Goal: Task Accomplishment & Management: Use online tool/utility

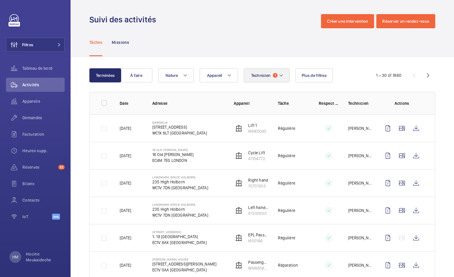
click at [281, 78] on mat-icon at bounding box center [281, 75] width 5 height 7
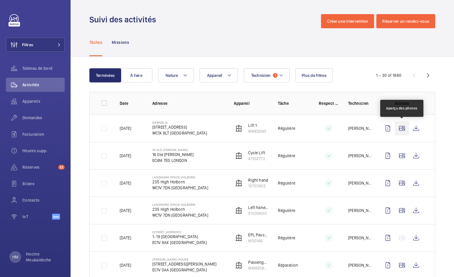
click at [406, 128] on wm-front-icon-button at bounding box center [402, 128] width 14 height 14
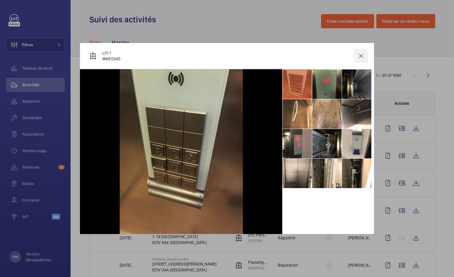
click at [364, 56] on wm-front-icon-button at bounding box center [361, 56] width 14 height 14
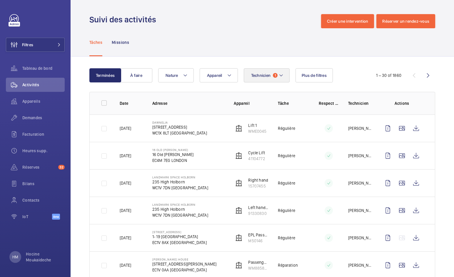
click at [285, 72] on button "Technicien 1" at bounding box center [267, 75] width 46 height 14
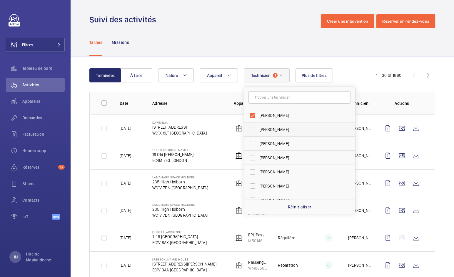
drag, startPoint x: 249, startPoint y: 115, endPoint x: 252, endPoint y: 114, distance: 3.4
click at [249, 114] on label "[PERSON_NAME]" at bounding box center [295, 115] width 102 height 14
click at [249, 114] on input "[PERSON_NAME]" at bounding box center [253, 115] width 12 height 12
checkbox input "false"
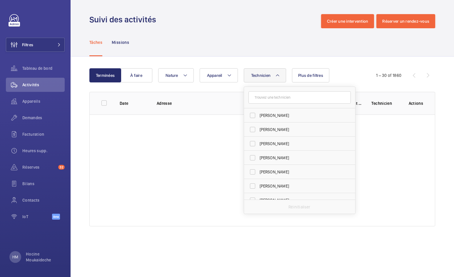
scroll to position [850, 0]
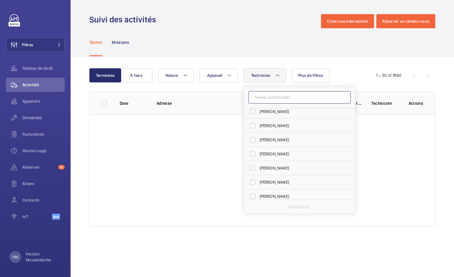
click at [286, 100] on input "text" at bounding box center [299, 97] width 102 height 12
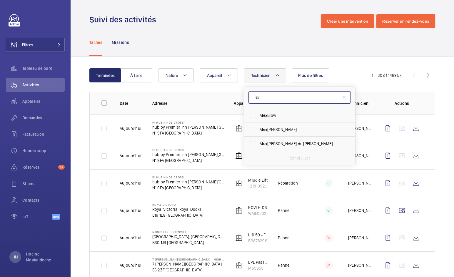
scroll to position [0, 0]
type input "[PERSON_NAME]"
drag, startPoint x: 272, startPoint y: 143, endPoint x: 273, endPoint y: 140, distance: 3.2
click at [272, 143] on span "[PERSON_NAME]" at bounding box center [299, 143] width 81 height 6
click at [258, 143] on input "[PERSON_NAME]" at bounding box center [253, 144] width 12 height 12
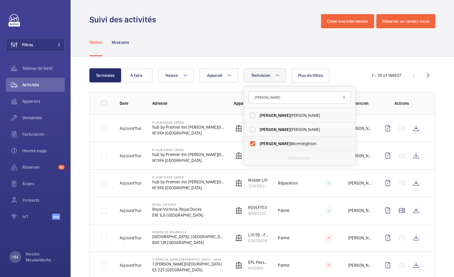
checkbox input "true"
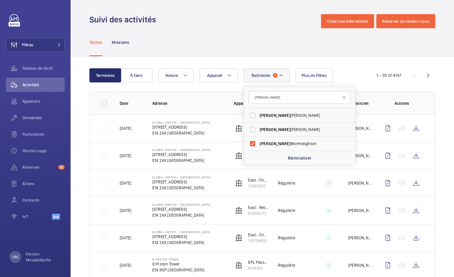
click at [284, 44] on div "Tâches Missions" at bounding box center [262, 42] width 346 height 28
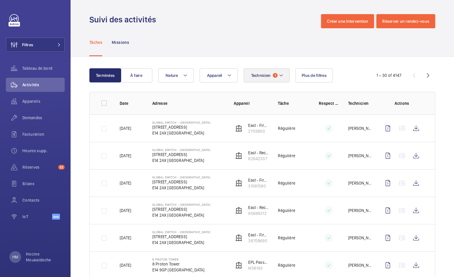
click at [274, 73] on span "1" at bounding box center [275, 75] width 5 height 5
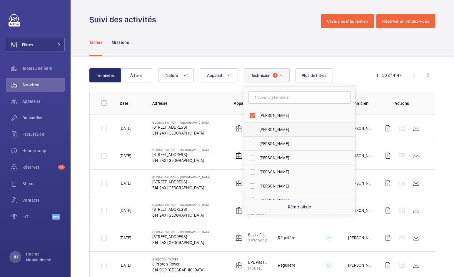
click at [251, 114] on label "[PERSON_NAME]" at bounding box center [295, 115] width 102 height 14
click at [251, 114] on input "[PERSON_NAME]" at bounding box center [253, 115] width 12 height 12
checkbox input "false"
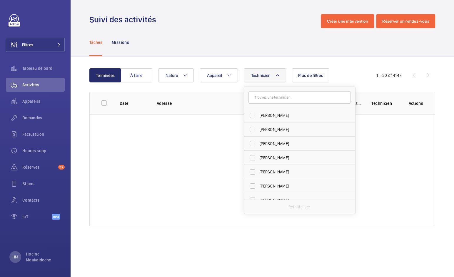
scroll to position [1555, 0]
click at [252, 50] on div "Tâches Missions" at bounding box center [262, 42] width 346 height 28
